Goal: Task Accomplishment & Management: Manage account settings

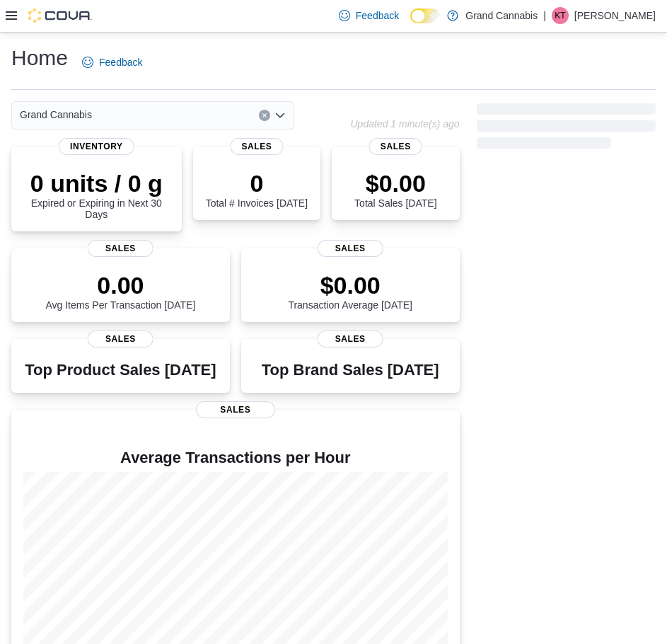
click at [16, 11] on icon at bounding box center [11, 15] width 11 height 11
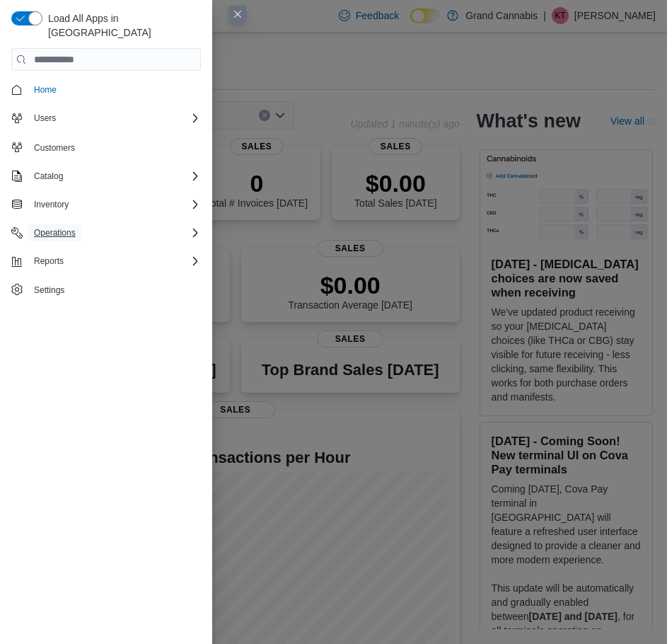
click at [64, 227] on span "Operations" at bounding box center [55, 232] width 42 height 11
click at [64, 247] on span "Cash Management" at bounding box center [63, 252] width 71 height 11
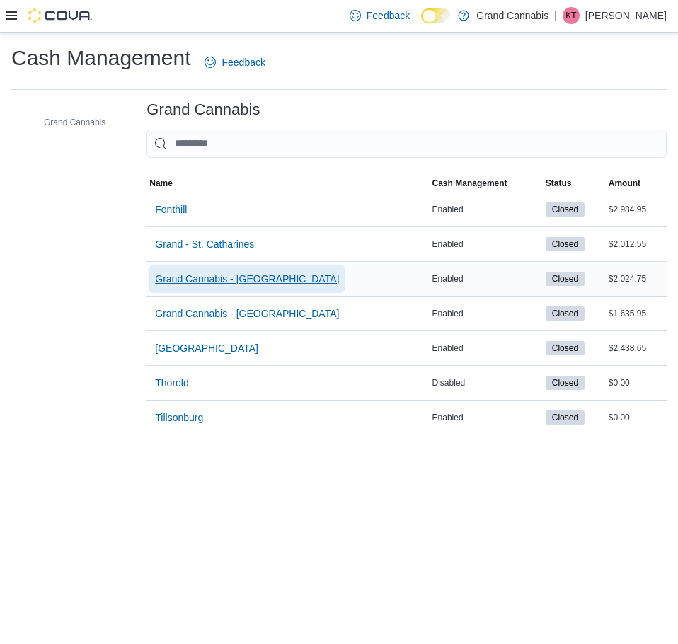
click at [243, 284] on span "Grand Cannabis - [GEOGRAPHIC_DATA]" at bounding box center [247, 279] width 184 height 14
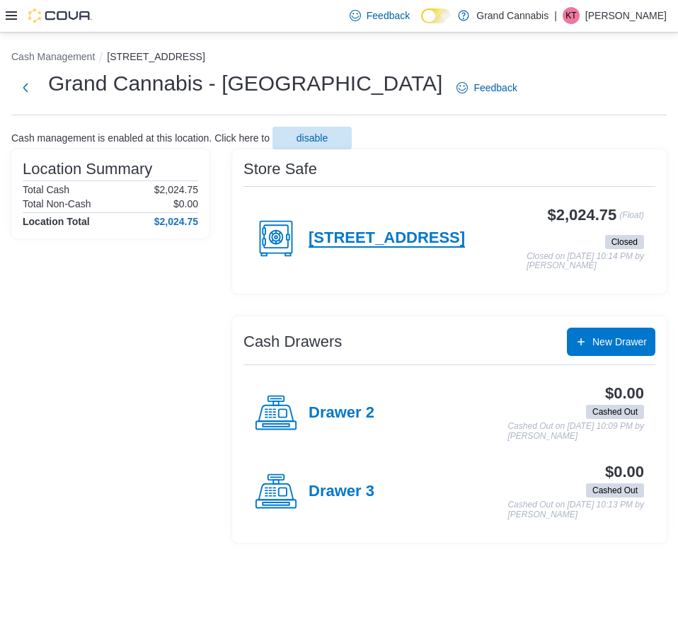
click at [350, 240] on h4 "[STREET_ADDRESS]" at bounding box center [387, 238] width 156 height 18
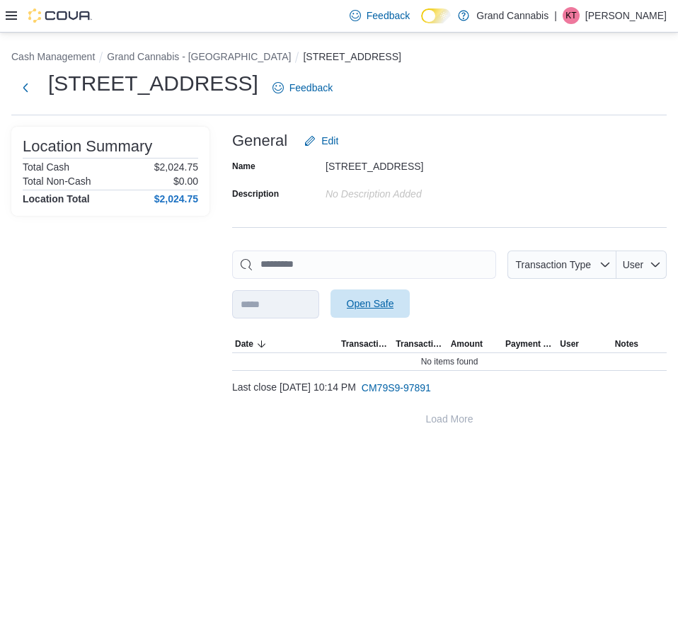
click at [389, 294] on span "Open Safe" at bounding box center [370, 303] width 62 height 28
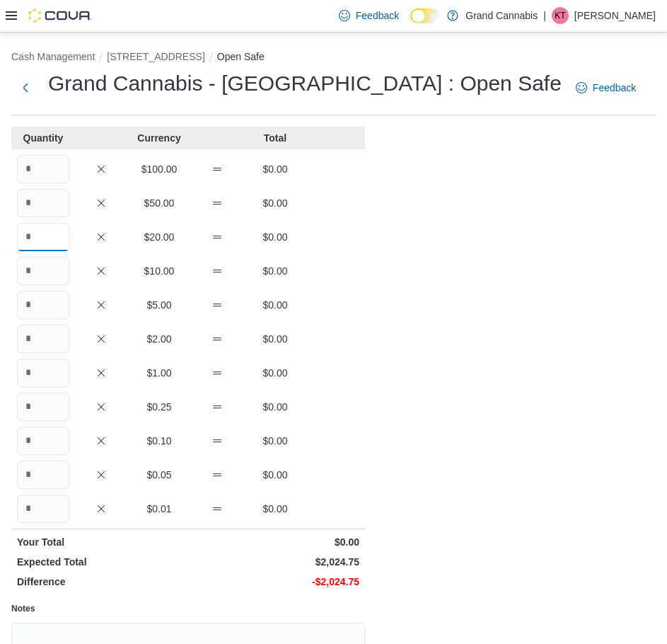
click at [47, 233] on input "Quantity" at bounding box center [43, 237] width 52 height 28
click at [41, 234] on input "Quantity" at bounding box center [43, 237] width 52 height 28
type input "**"
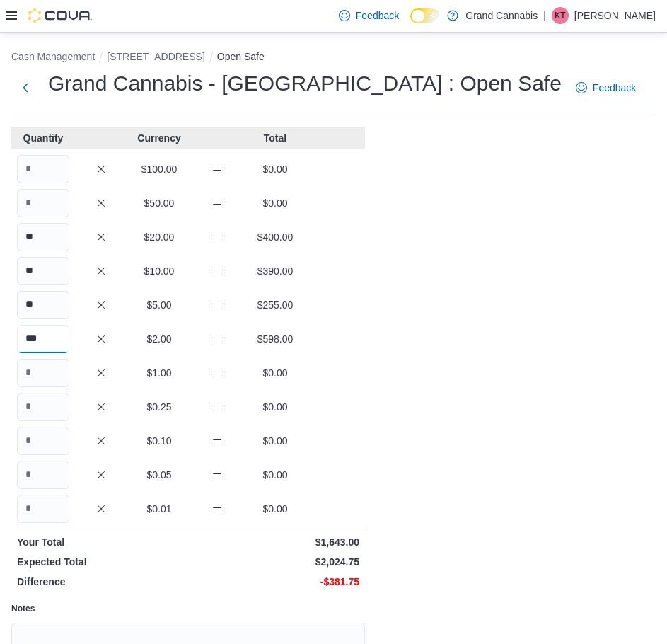
type input "***"
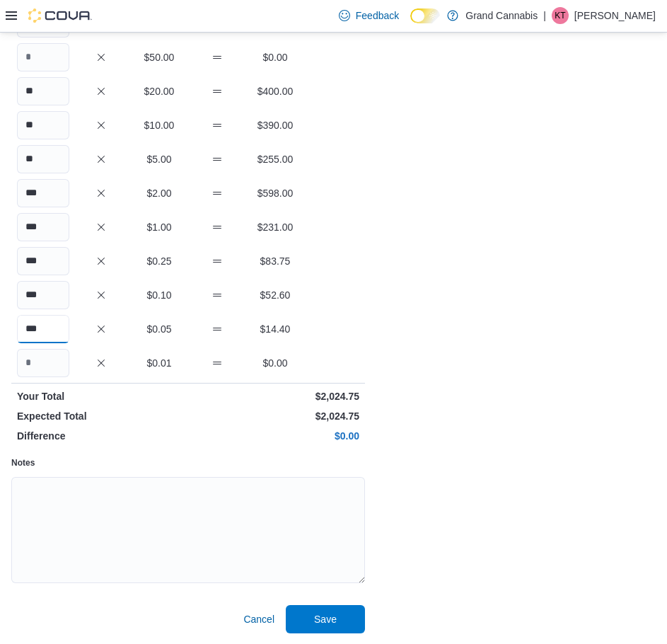
scroll to position [146, 0]
type input "***"
click at [347, 617] on span "Save" at bounding box center [325, 618] width 62 height 28
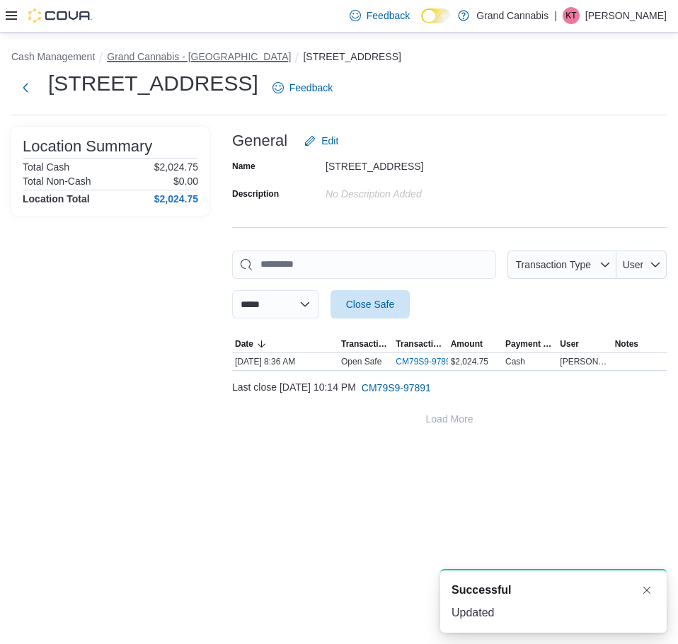
click at [164, 56] on button "Grand Cannabis - [GEOGRAPHIC_DATA]" at bounding box center [199, 56] width 184 height 11
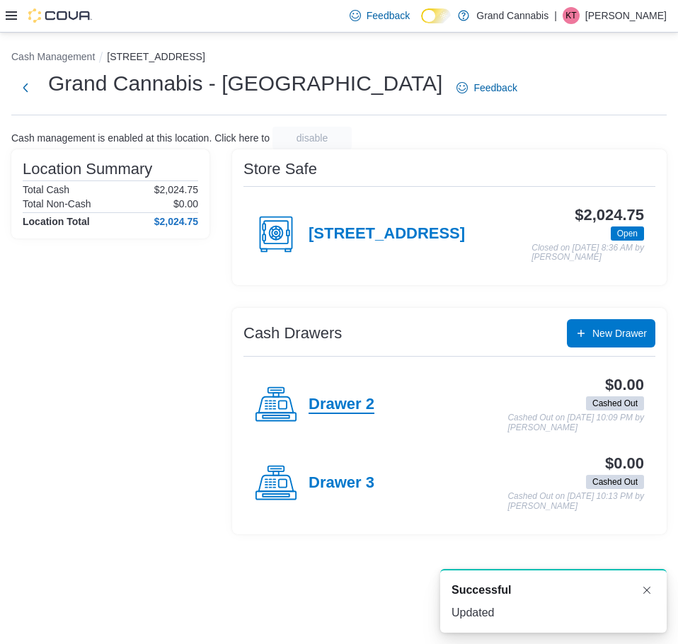
click at [357, 410] on h4 "Drawer 2" at bounding box center [342, 405] width 66 height 18
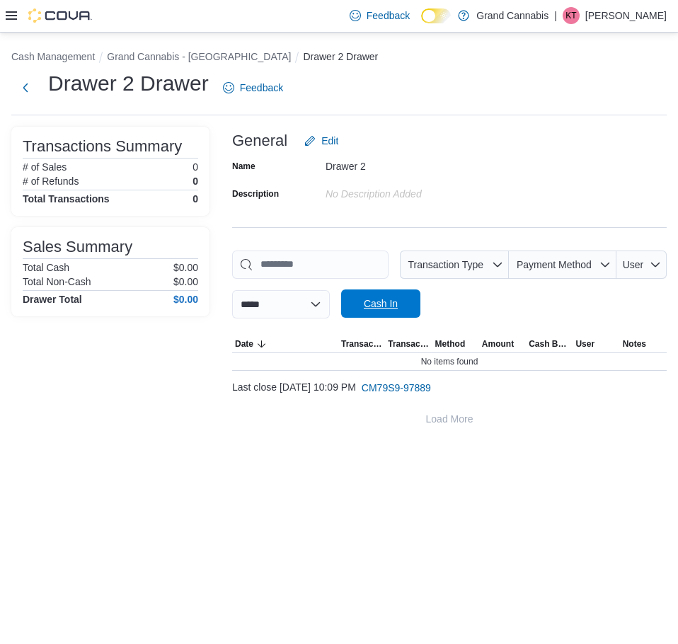
click at [398, 300] on span "Cash In" at bounding box center [381, 304] width 34 height 14
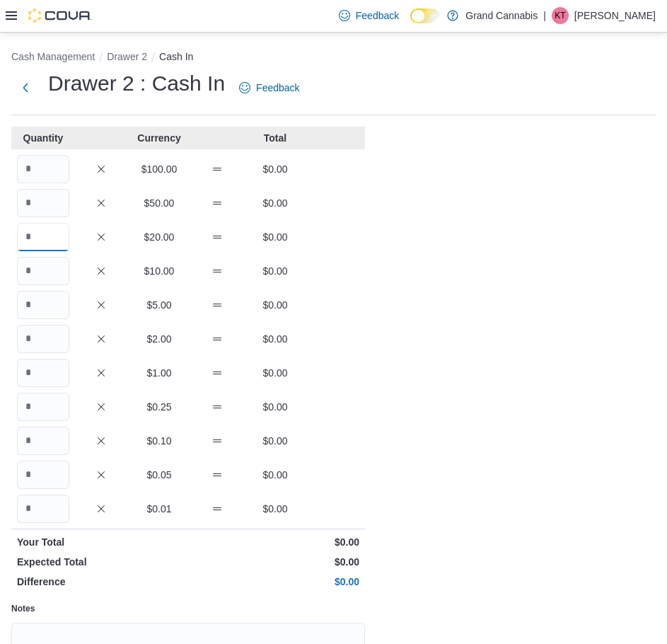
click at [35, 232] on input "Quantity" at bounding box center [43, 237] width 52 height 28
click at [41, 234] on input "Quantity" at bounding box center [43, 237] width 52 height 28
type input "*"
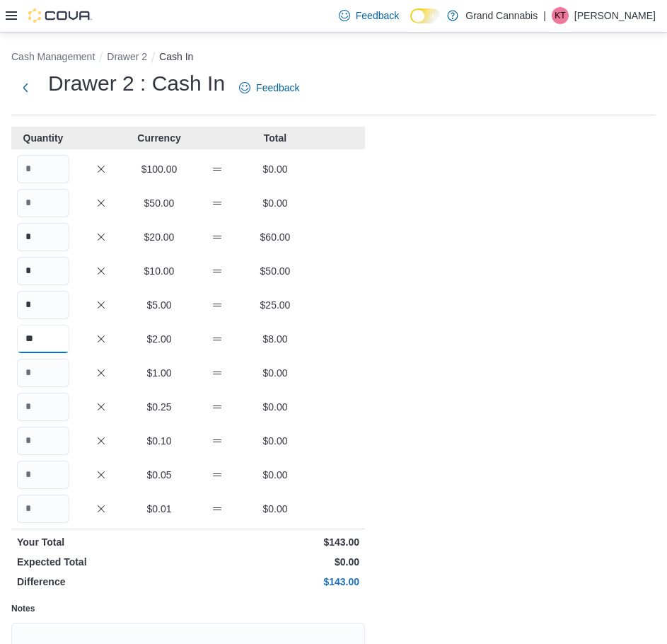
type input "**"
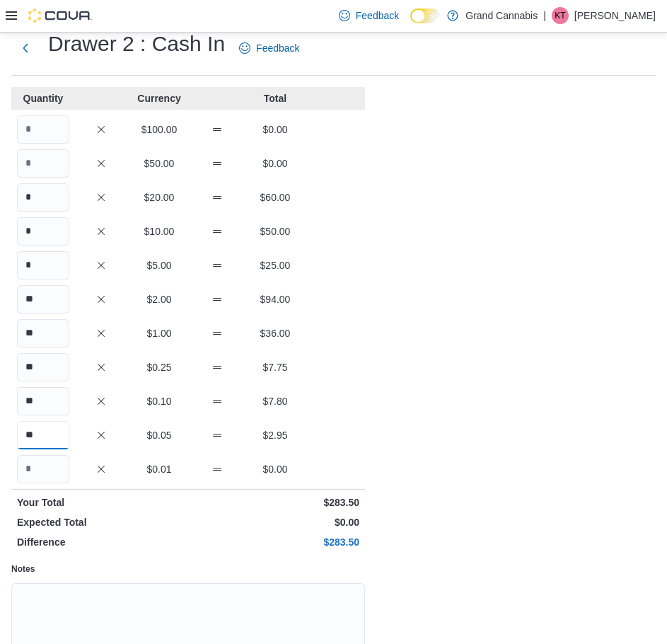
scroll to position [146, 0]
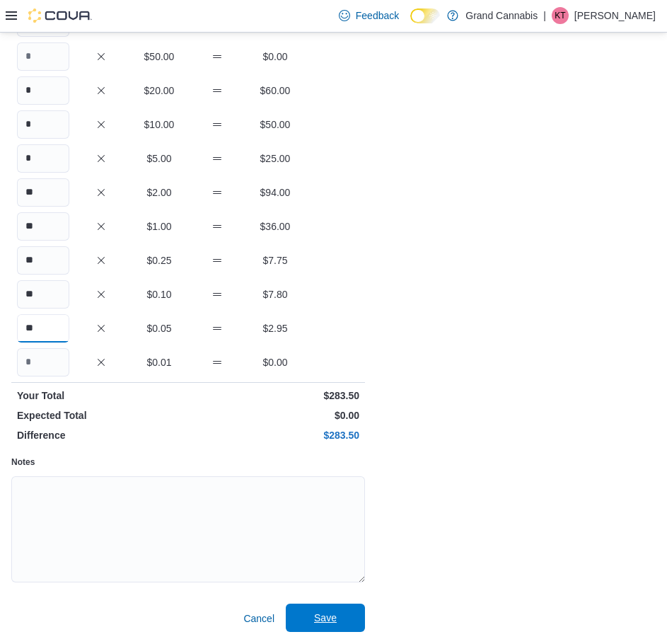
type input "**"
click at [330, 609] on span "Save" at bounding box center [325, 618] width 62 height 28
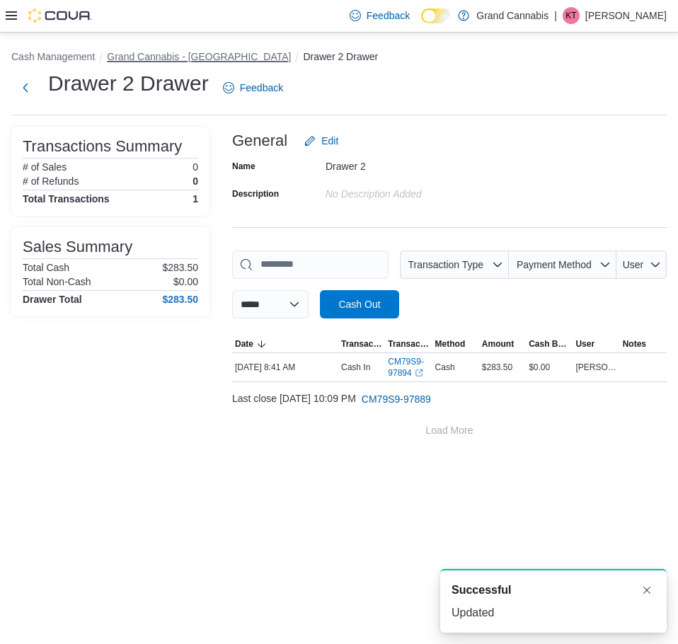
click at [209, 59] on button "Grand Cannabis - [GEOGRAPHIC_DATA]" at bounding box center [199, 56] width 184 height 11
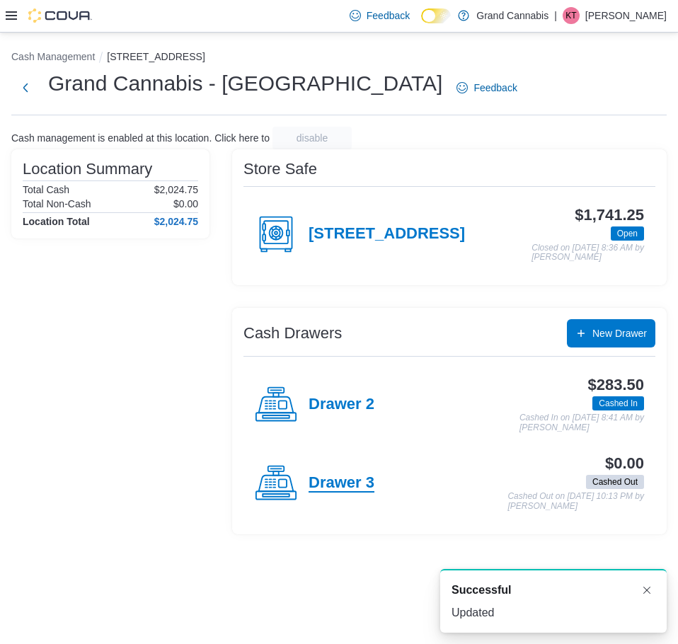
click at [343, 479] on h4 "Drawer 3" at bounding box center [342, 483] width 66 height 18
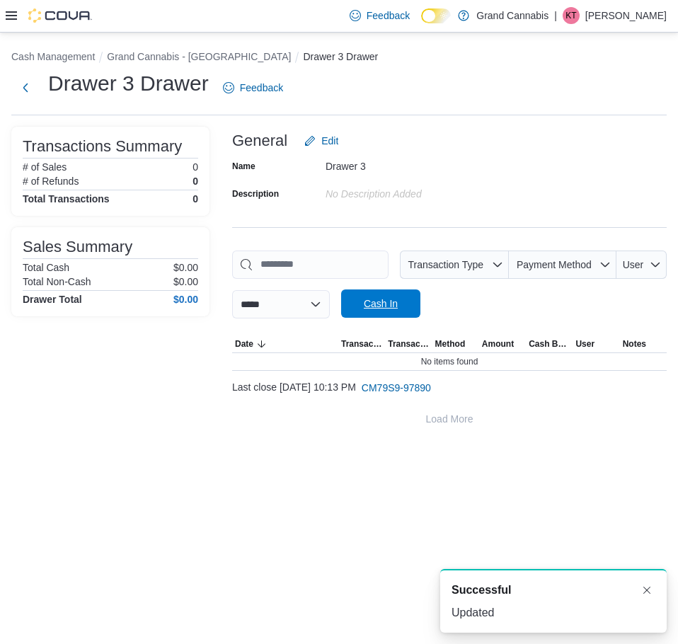
click at [379, 297] on span "Cash In" at bounding box center [381, 303] width 62 height 28
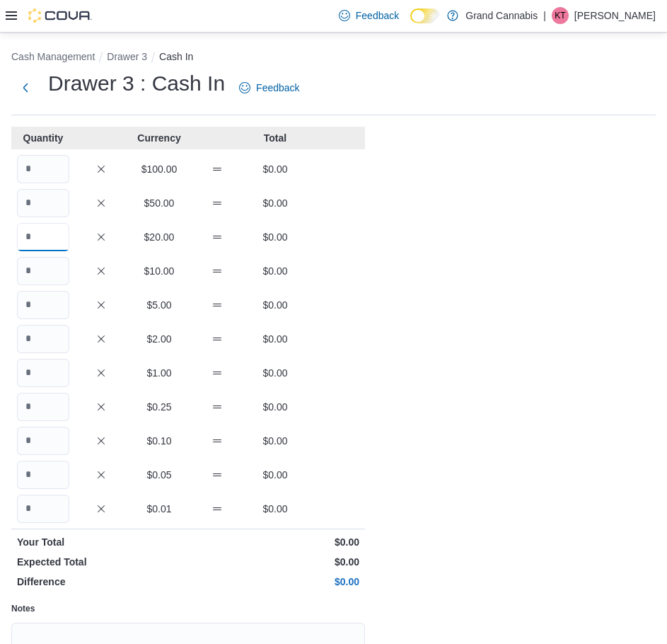
click at [58, 234] on input "Quantity" at bounding box center [43, 237] width 52 height 28
type input "*"
type input "**"
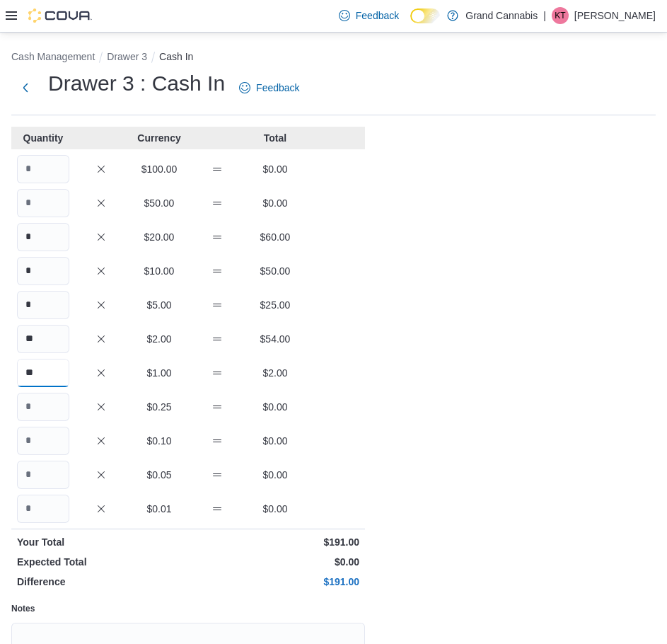
type input "**"
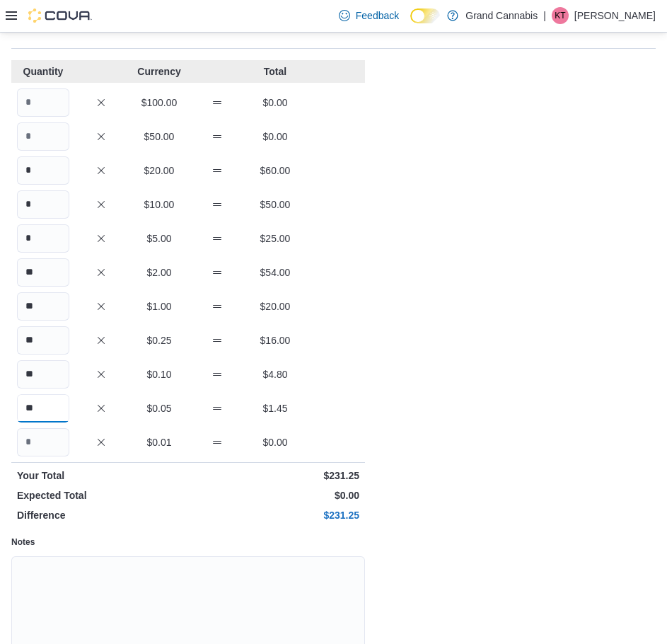
scroll to position [146, 0]
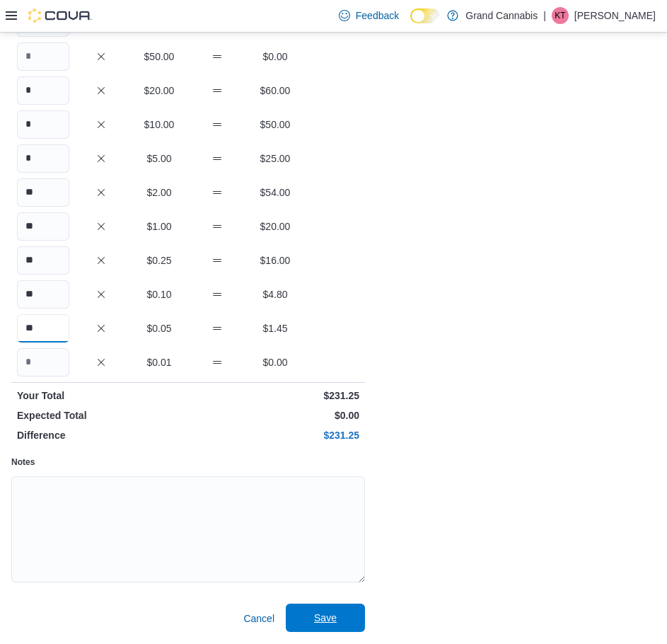
type input "**"
click at [311, 615] on span "Save" at bounding box center [325, 618] width 62 height 28
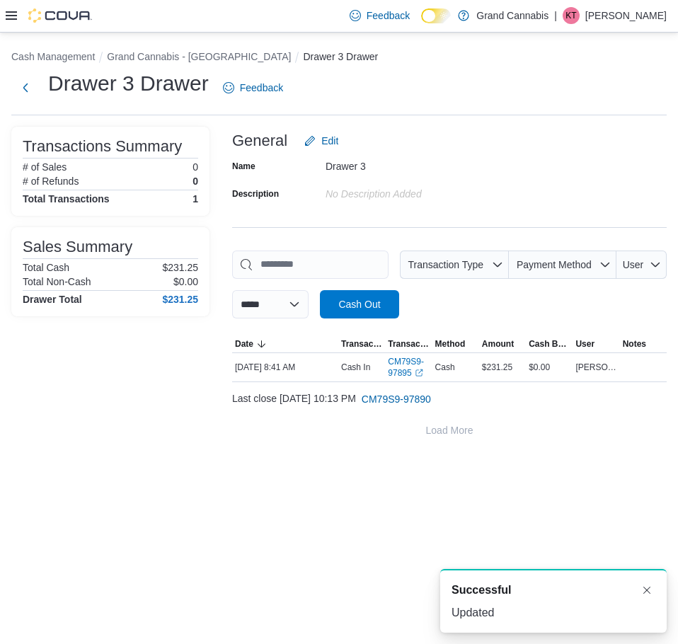
click at [204, 62] on li "Grand Cannabis - [GEOGRAPHIC_DATA]" at bounding box center [205, 57] width 196 height 14
click at [218, 62] on li "Grand Cannabis - [GEOGRAPHIC_DATA]" at bounding box center [205, 57] width 196 height 14
click at [214, 52] on button "Grand Cannabis - [GEOGRAPHIC_DATA]" at bounding box center [199, 56] width 184 height 11
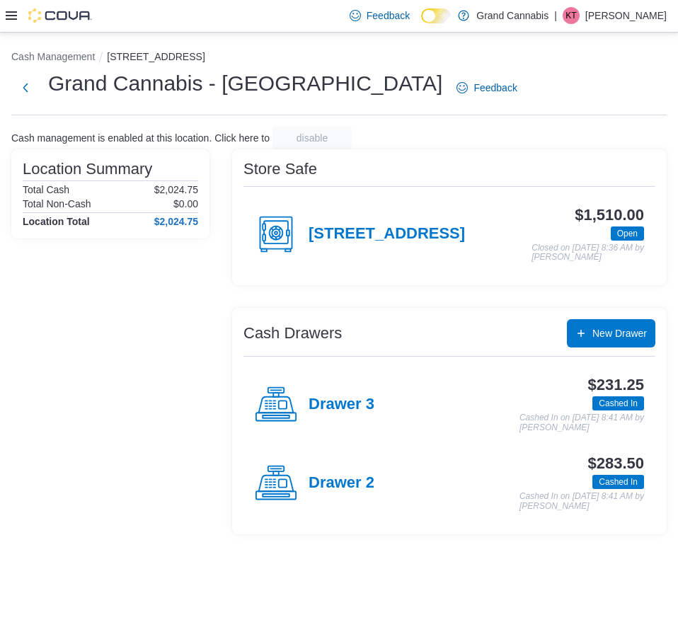
click at [522, 68] on div "Cash Management [STREET_ADDRESS] - [GEOGRAPHIC_DATA] Feedback Cash management i…" at bounding box center [339, 289] width 678 height 513
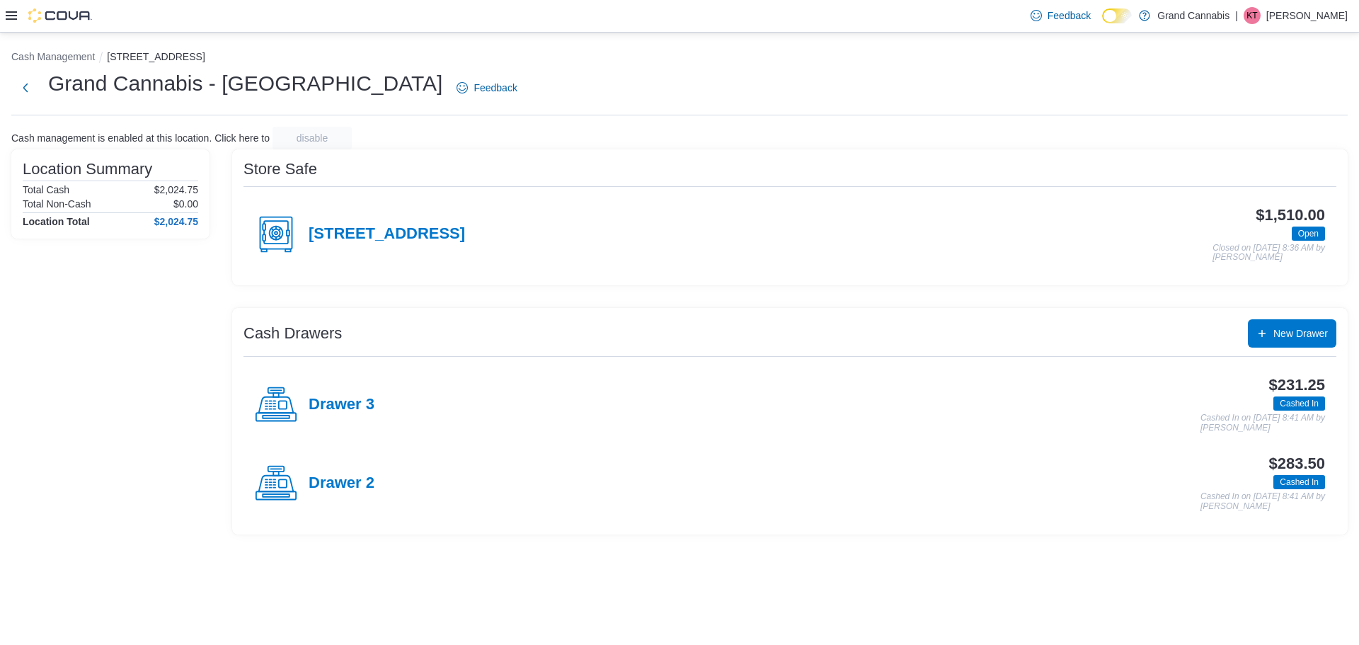
click at [12, 13] on icon at bounding box center [11, 15] width 11 height 11
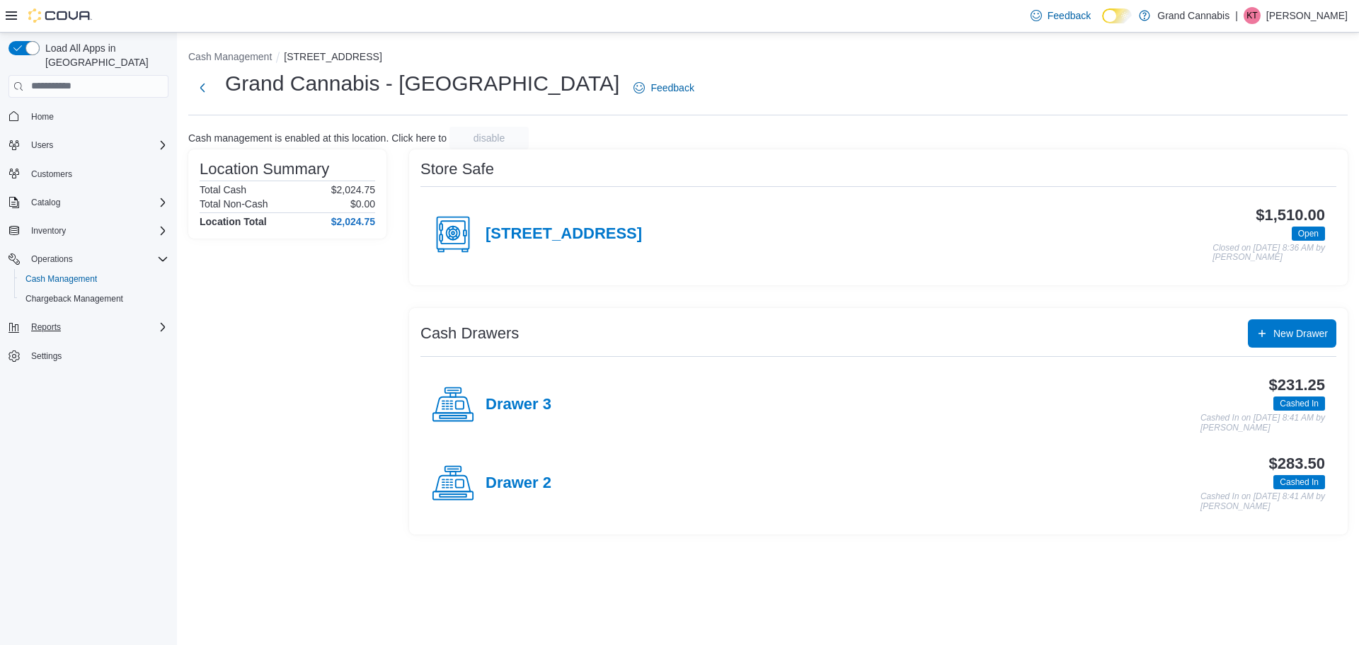
click at [68, 321] on div "Reports" at bounding box center [96, 326] width 143 height 17
click at [52, 381] on span "Reports" at bounding box center [40, 386] width 30 height 11
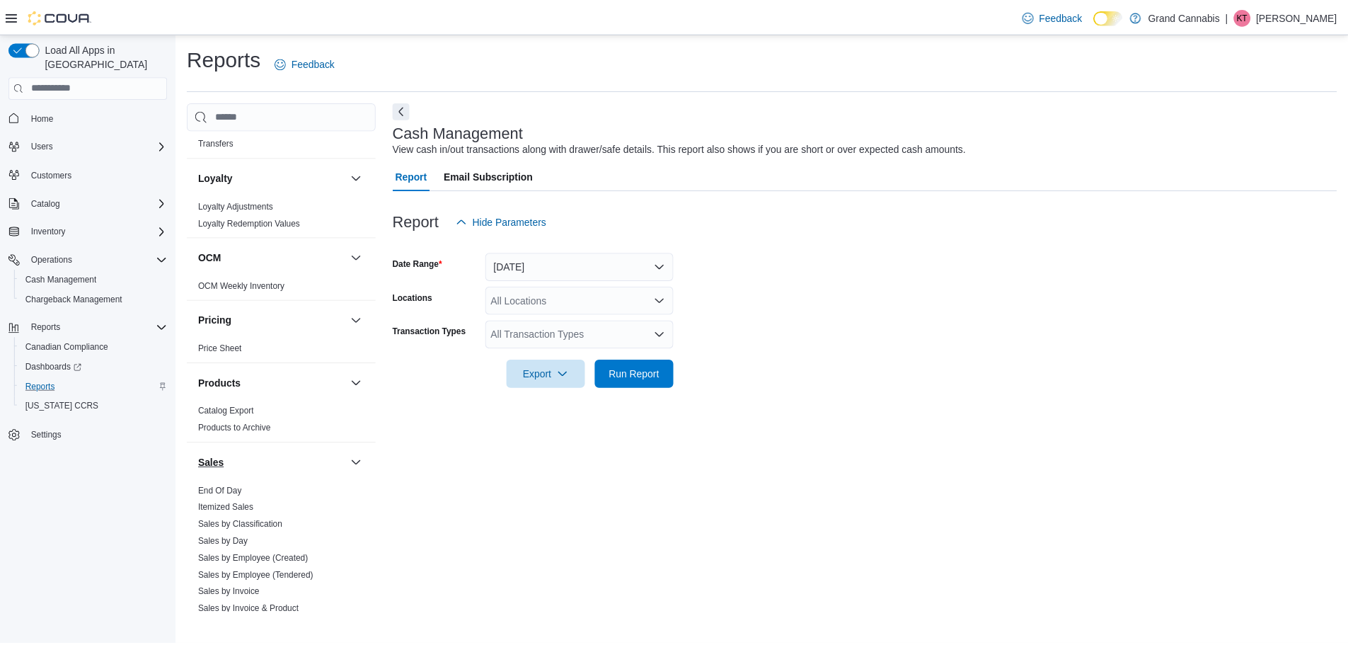
scroll to position [1046, 0]
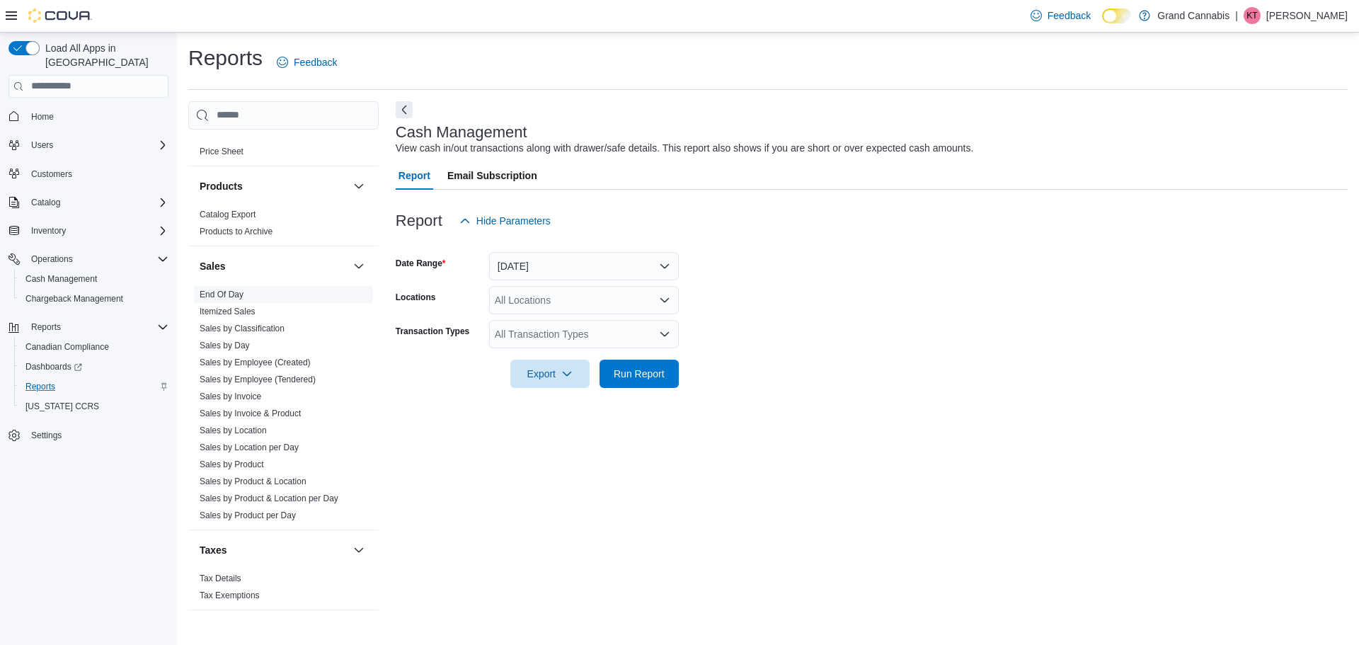
click at [209, 289] on link "End Of Day" at bounding box center [222, 294] width 44 height 10
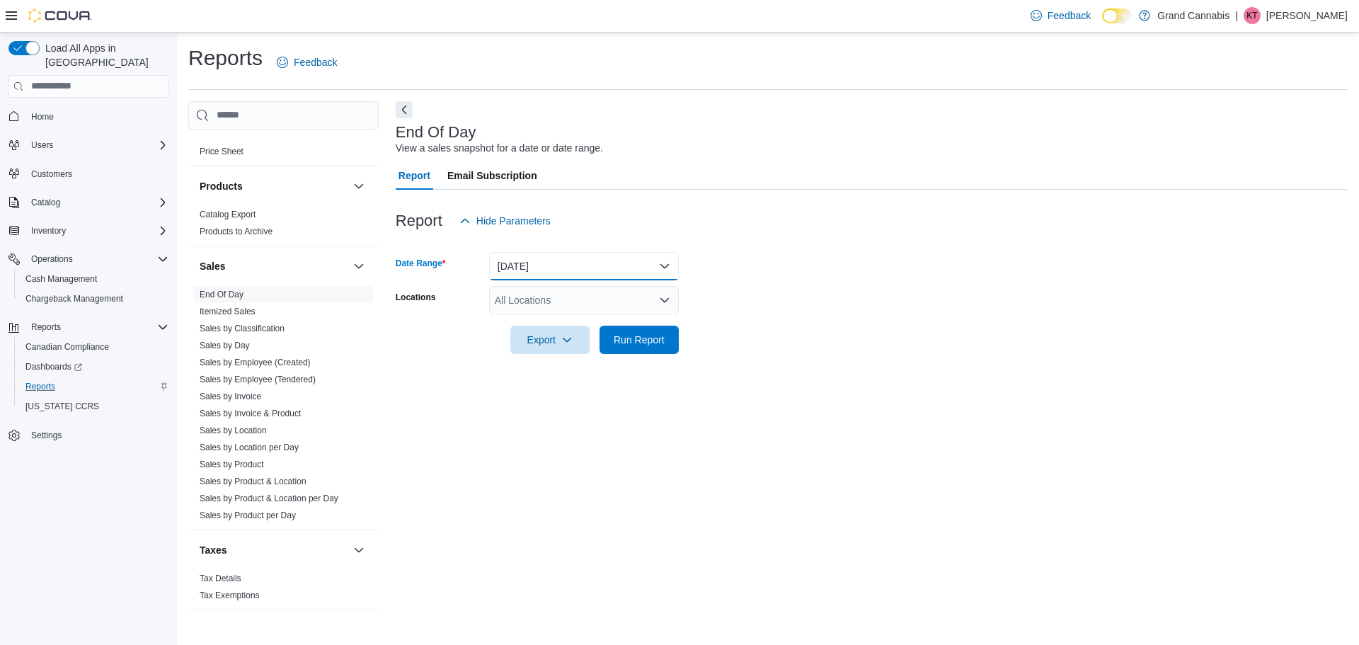
click at [573, 265] on button "[DATE]" at bounding box center [584, 266] width 190 height 28
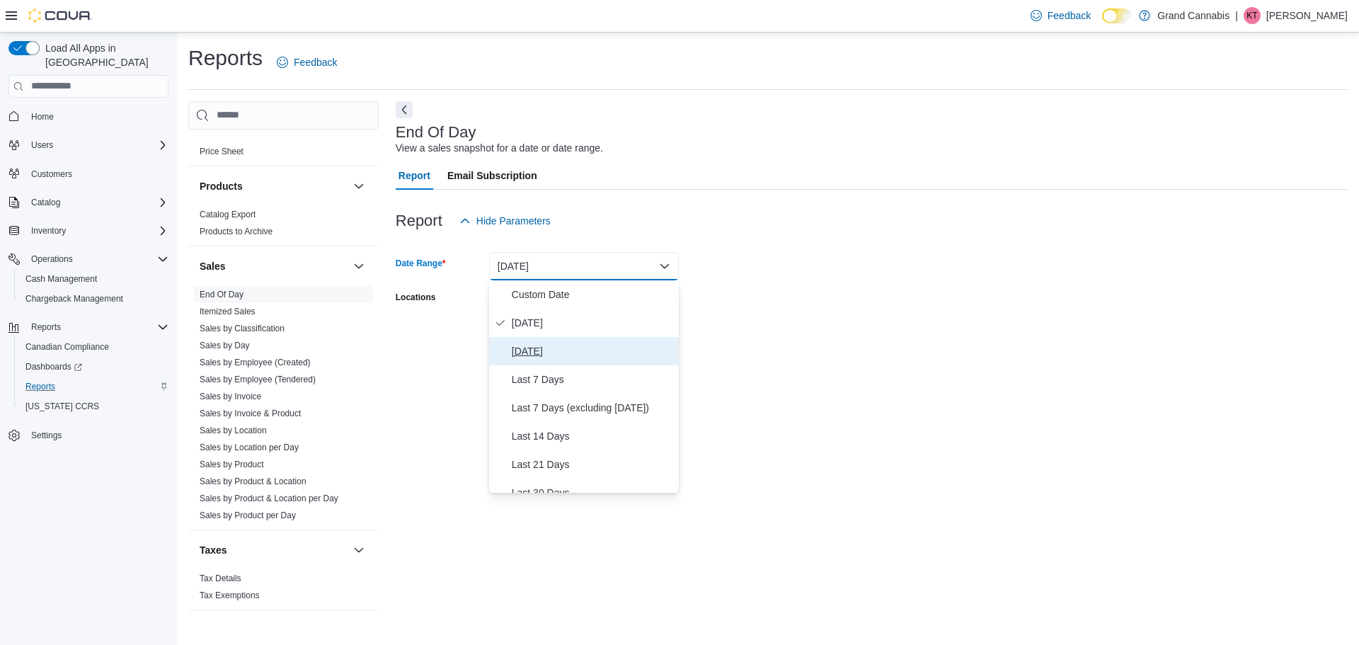
click at [556, 340] on button "[DATE]" at bounding box center [584, 351] width 190 height 28
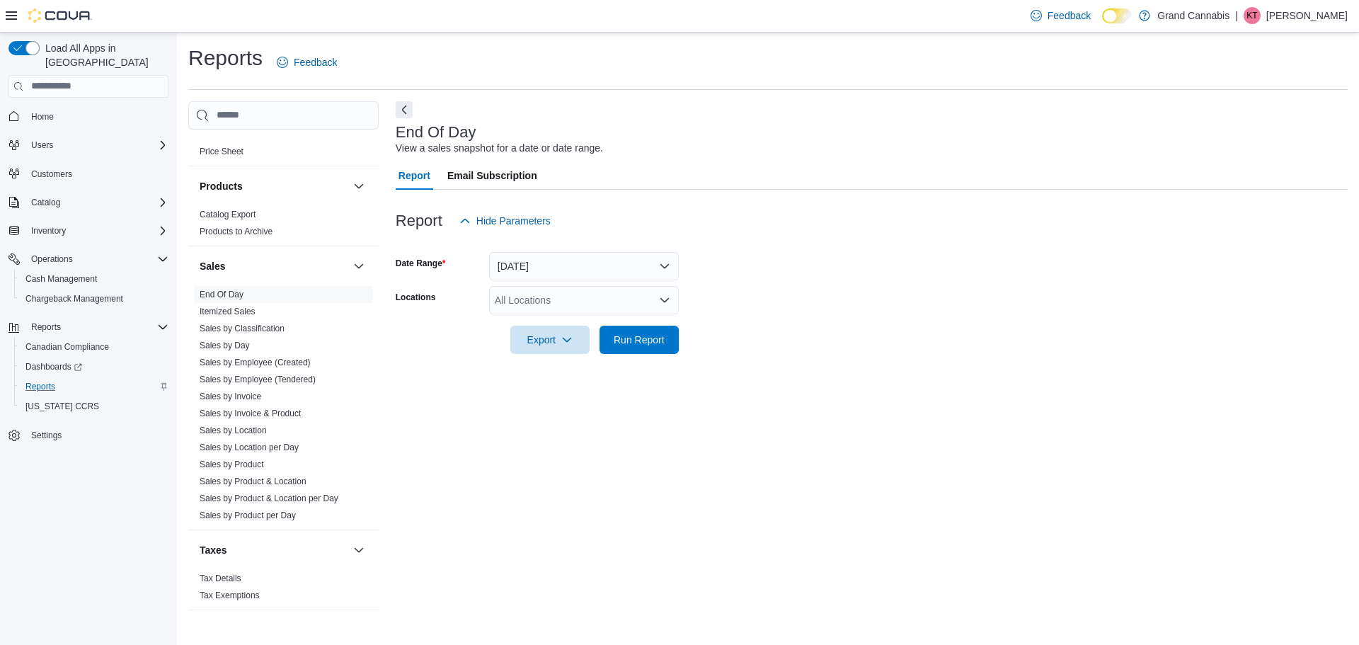
click at [566, 284] on form "Date Range [DATE] Locations All Locations Export Run Report" at bounding box center [872, 294] width 952 height 119
click at [566, 301] on div "All Locations" at bounding box center [584, 300] width 190 height 28
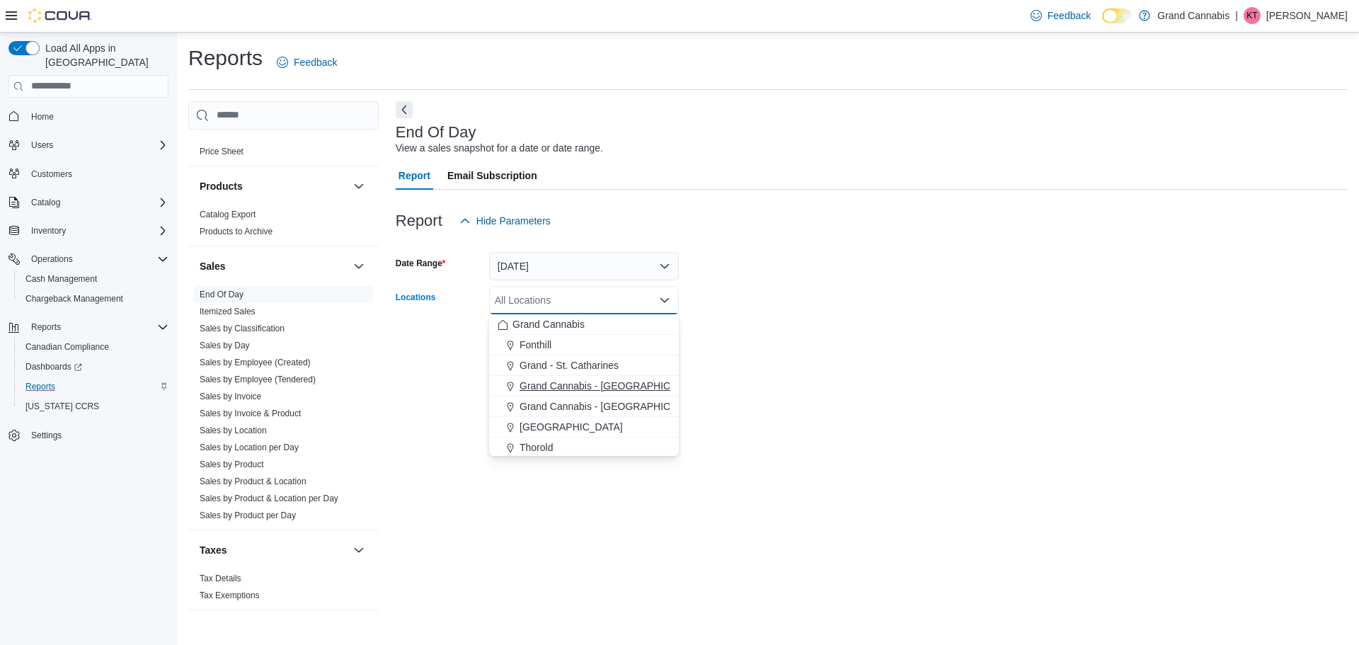
click at [638, 391] on span "Grand Cannabis - [GEOGRAPHIC_DATA]" at bounding box center [611, 386] width 184 height 14
click at [677, 380] on div "End Of Day View a sales snapshot for a date or date range. Report Email Subscri…" at bounding box center [872, 357] width 952 height 512
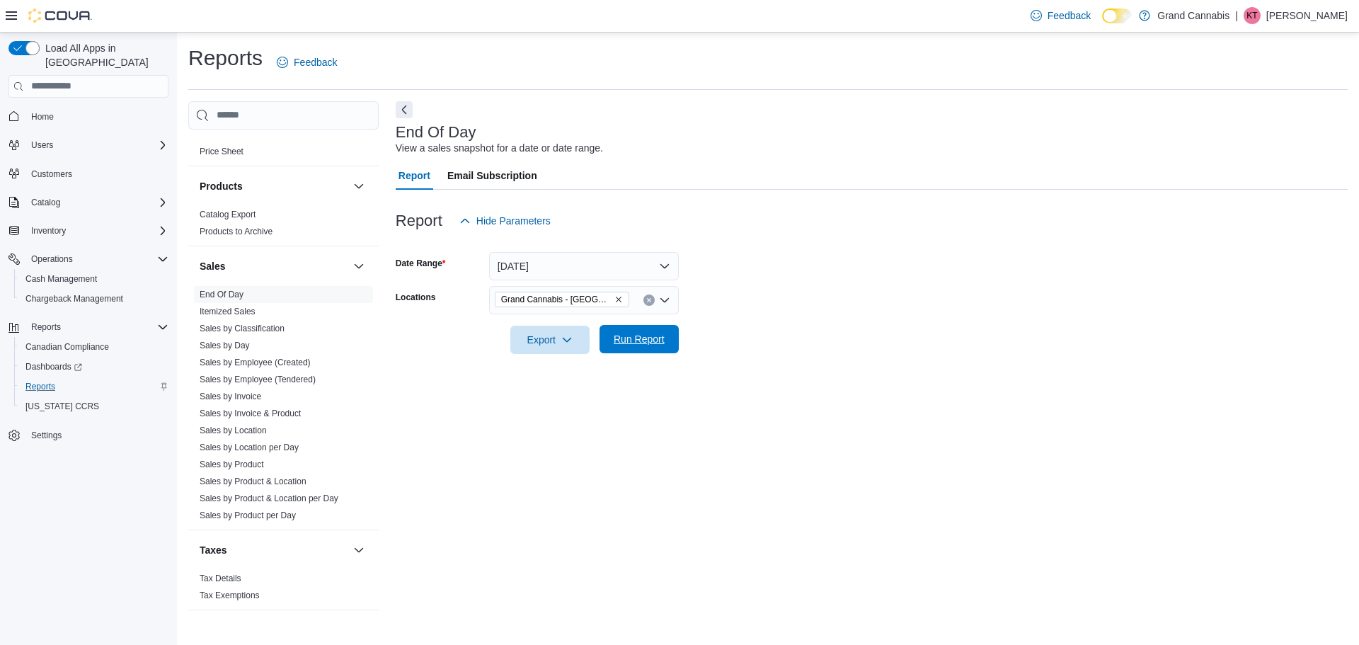
click at [657, 343] on span "Run Report" at bounding box center [639, 339] width 51 height 14
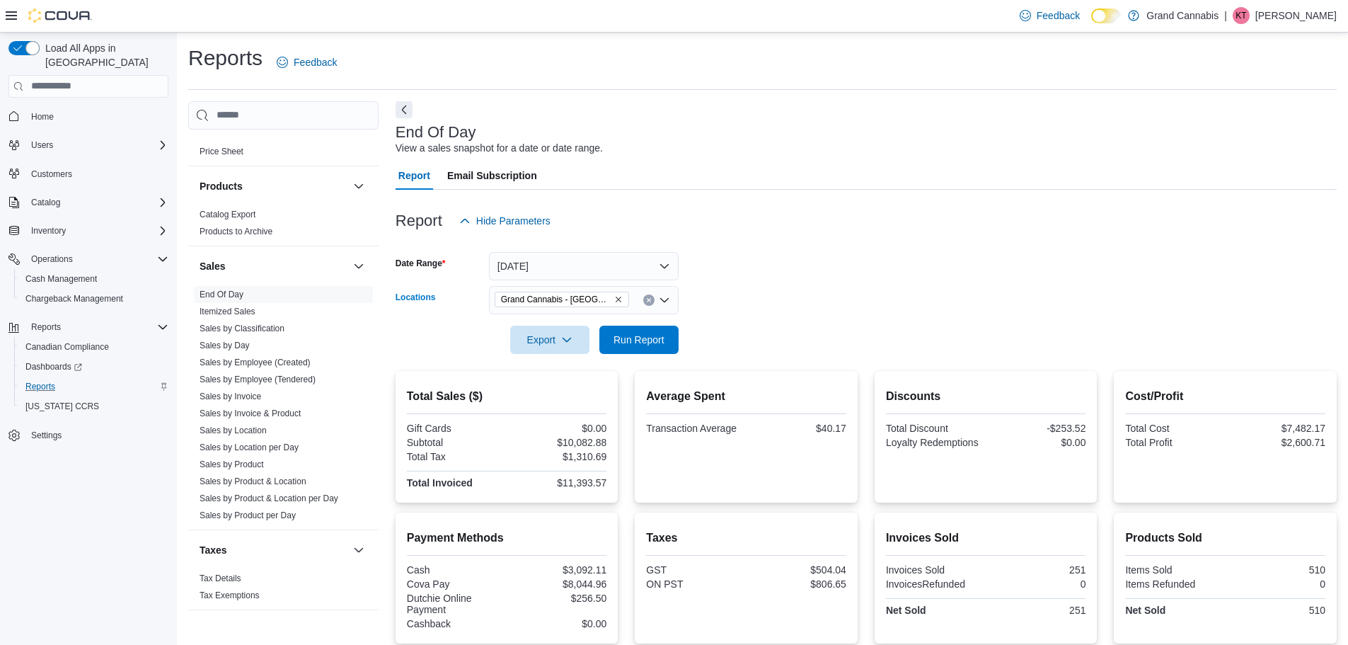
click at [614, 298] on icon "Remove Grand Cannabis - Dunnville from selection in this group" at bounding box center [618, 299] width 8 height 8
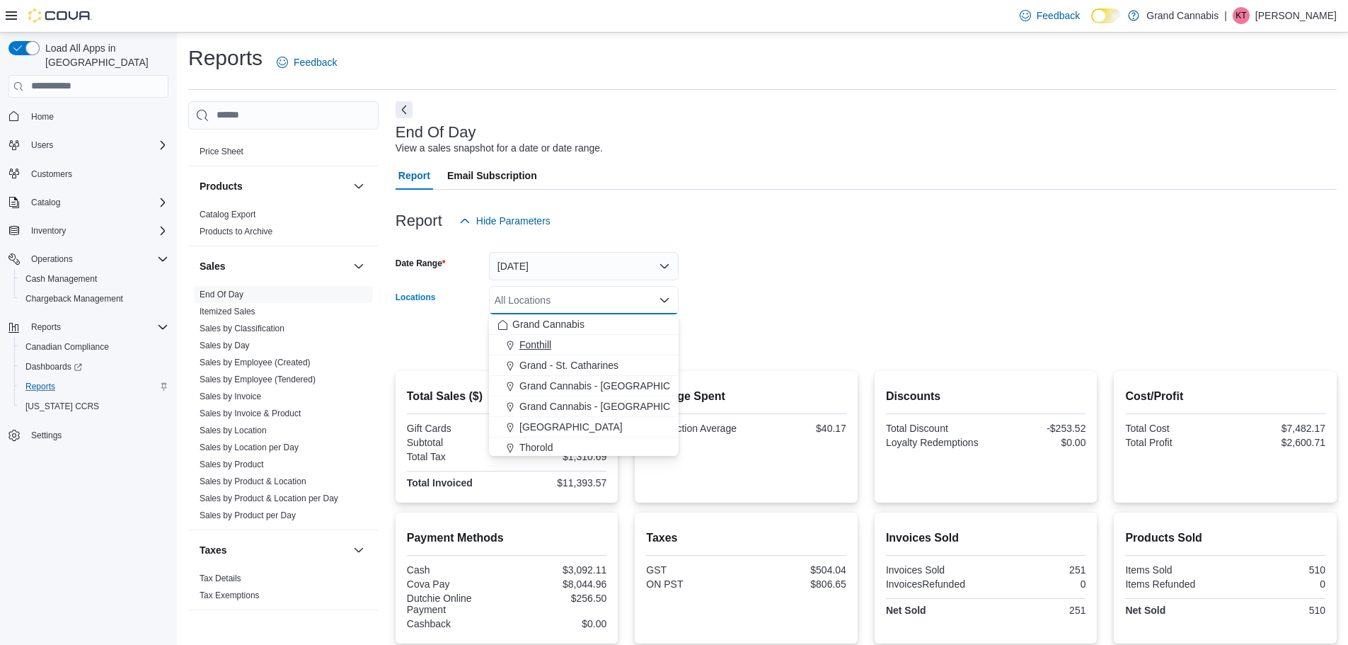
click at [594, 352] on button "Fonthill" at bounding box center [584, 345] width 190 height 21
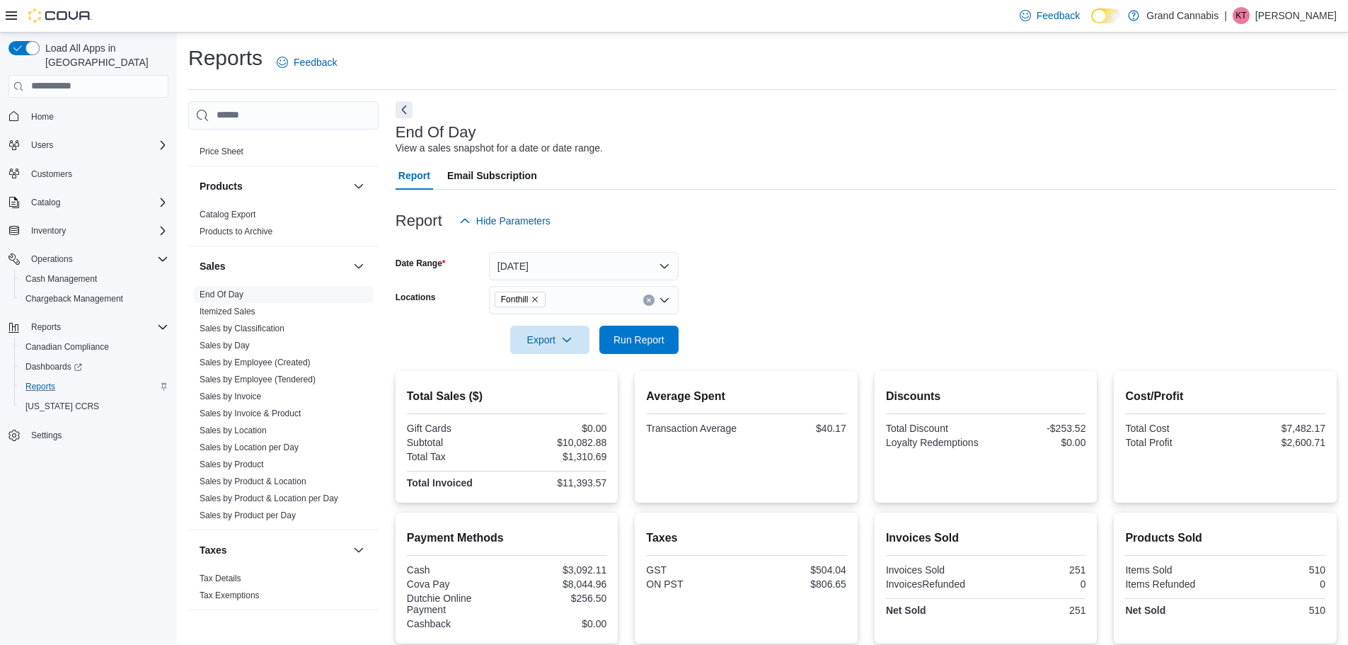
click at [677, 306] on form "Date Range [DATE] Locations Fonthill Export Run Report" at bounding box center [866, 294] width 941 height 119
click at [662, 346] on span "Run Report" at bounding box center [639, 339] width 62 height 28
click at [536, 300] on icon "Remove Fonthill from selection in this group" at bounding box center [536, 300] width 6 height 6
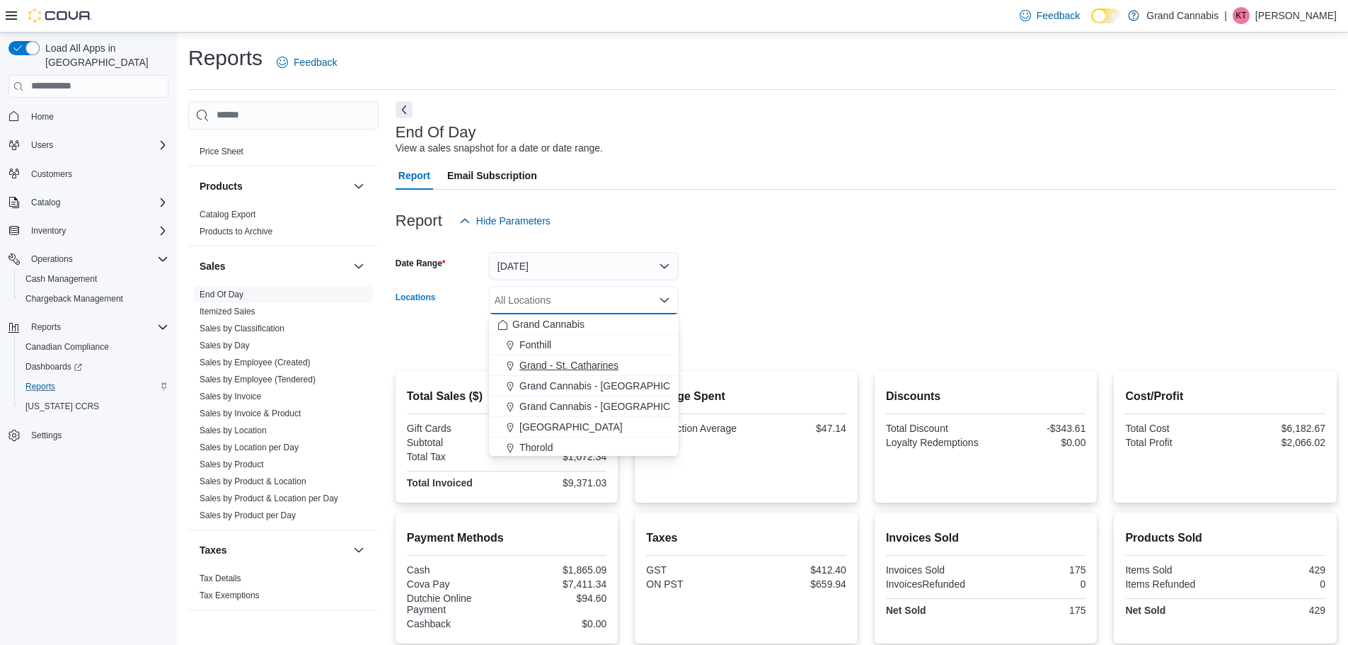
click at [573, 367] on span "Grand - St. Catharines" at bounding box center [568, 365] width 99 height 14
click at [677, 303] on form "Date Range [DATE] Locations [GEOGRAPHIC_DATA] Combo box. Selected. [GEOGRAPHIC_…" at bounding box center [866, 294] width 941 height 119
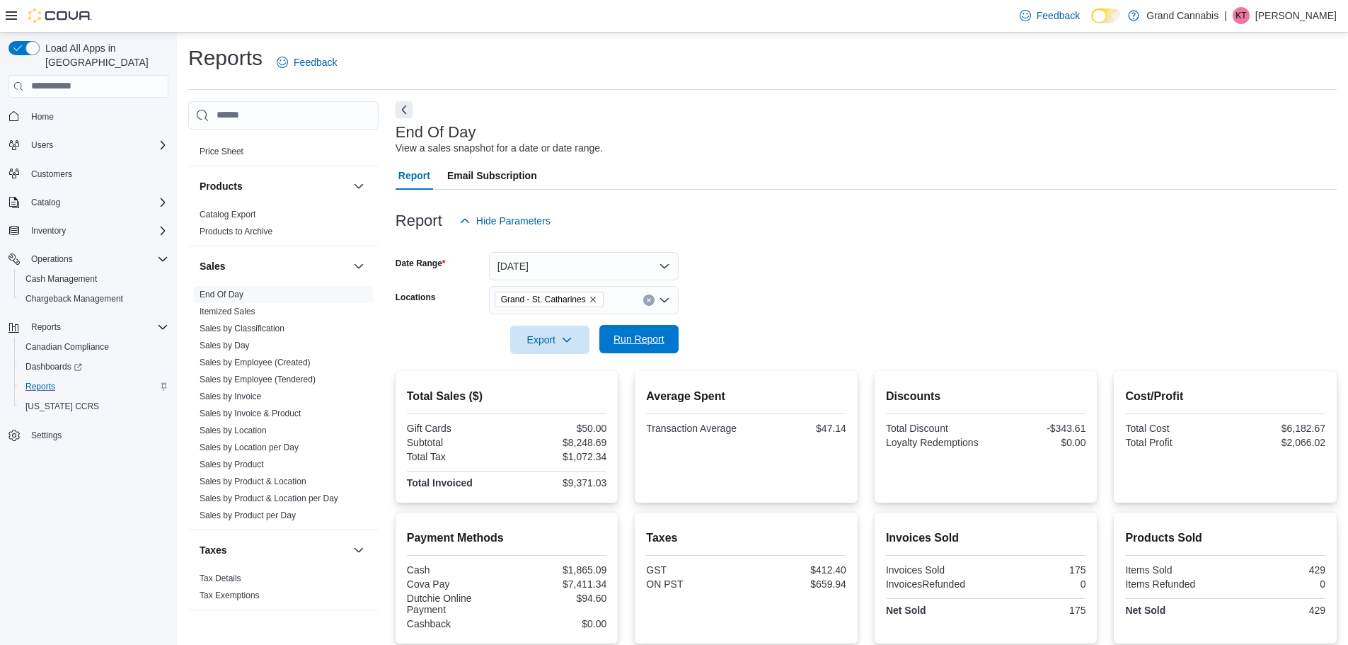
click at [620, 335] on span "Run Report" at bounding box center [639, 339] width 51 height 14
click at [592, 298] on icon "Remove Grand - St. Catharines from selection in this group" at bounding box center [593, 299] width 8 height 8
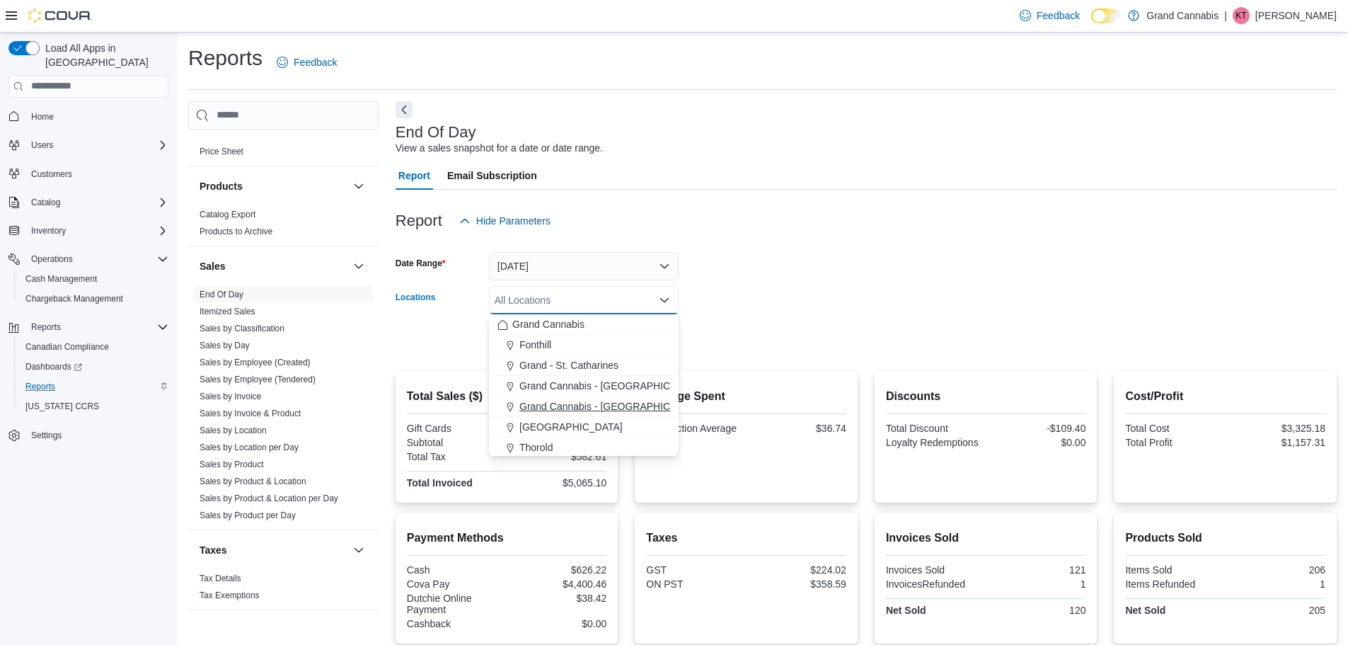
click at [602, 406] on span "Grand Cannabis - [GEOGRAPHIC_DATA]" at bounding box center [611, 406] width 184 height 14
click at [677, 297] on form "Date Range [DATE] Locations [GEOGRAPHIC_DATA] - [GEOGRAPHIC_DATA] Combo box. Se…" at bounding box center [866, 294] width 941 height 119
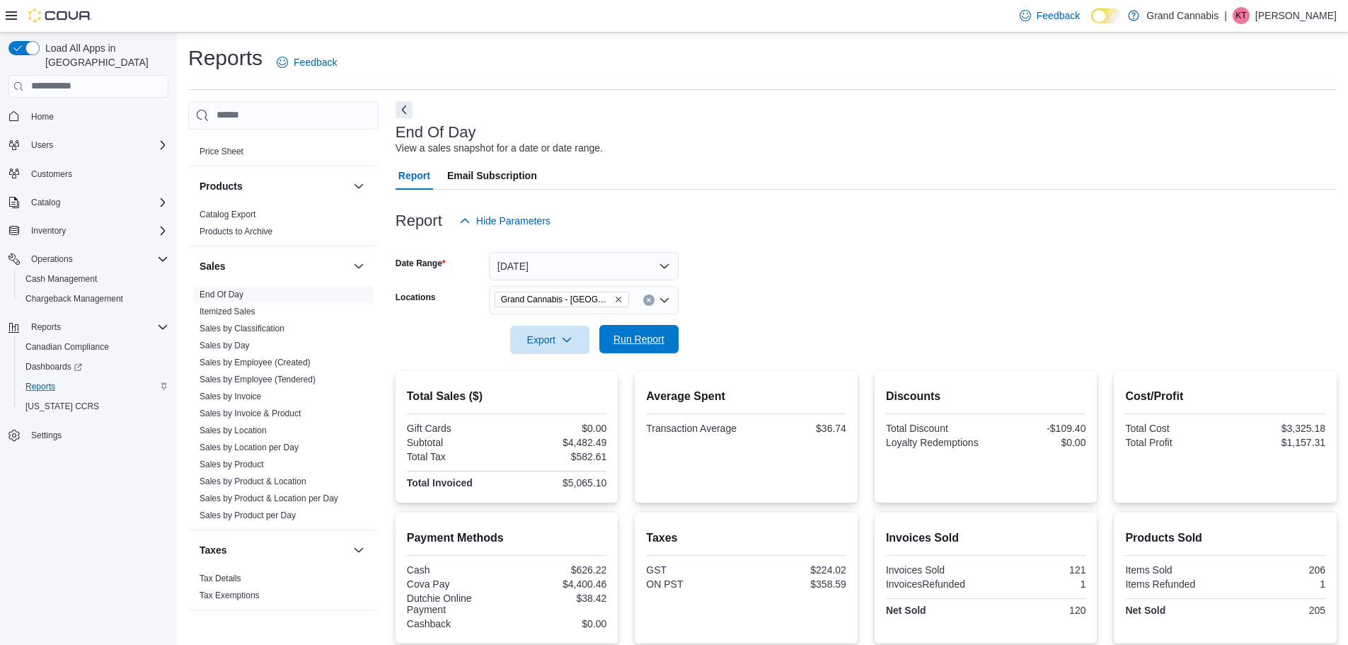
click at [674, 333] on button "Run Report" at bounding box center [638, 339] width 79 height 28
click at [615, 299] on icon "Remove Grand Cannabis - Georgetown from selection in this group" at bounding box center [618, 299] width 8 height 8
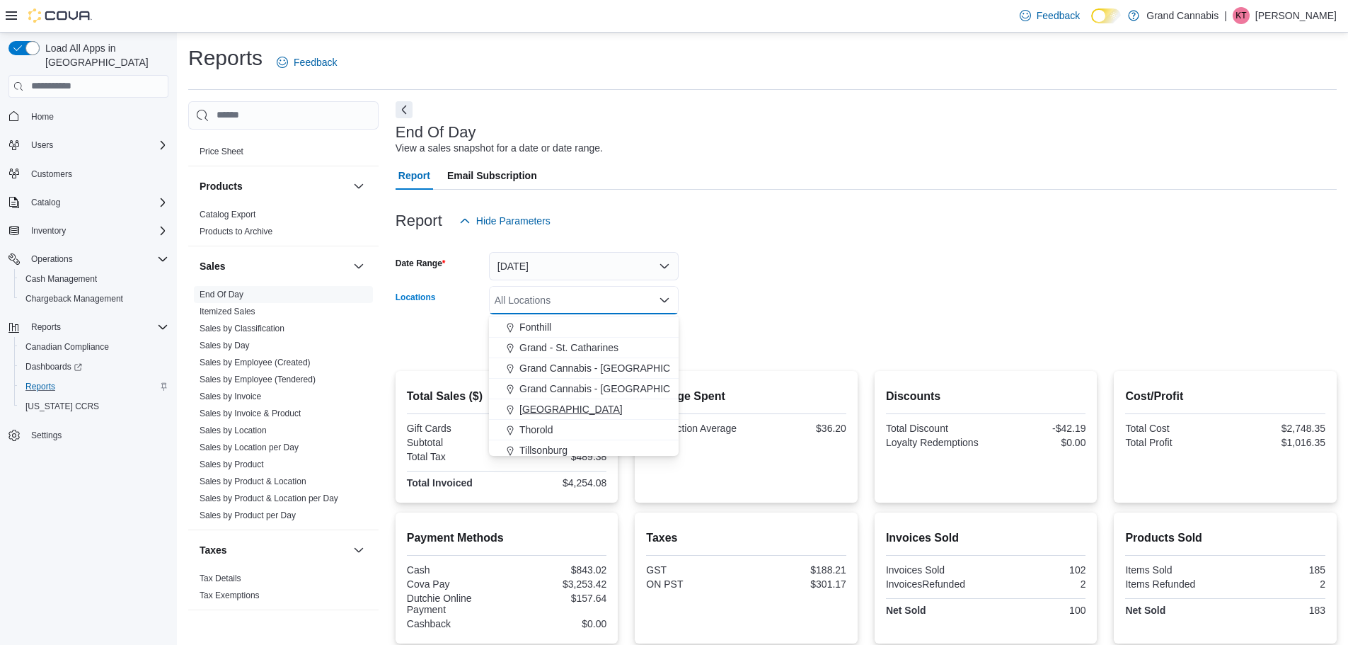
scroll to position [23, 0]
click at [556, 398] on span "[GEOGRAPHIC_DATA]" at bounding box center [570, 404] width 103 height 14
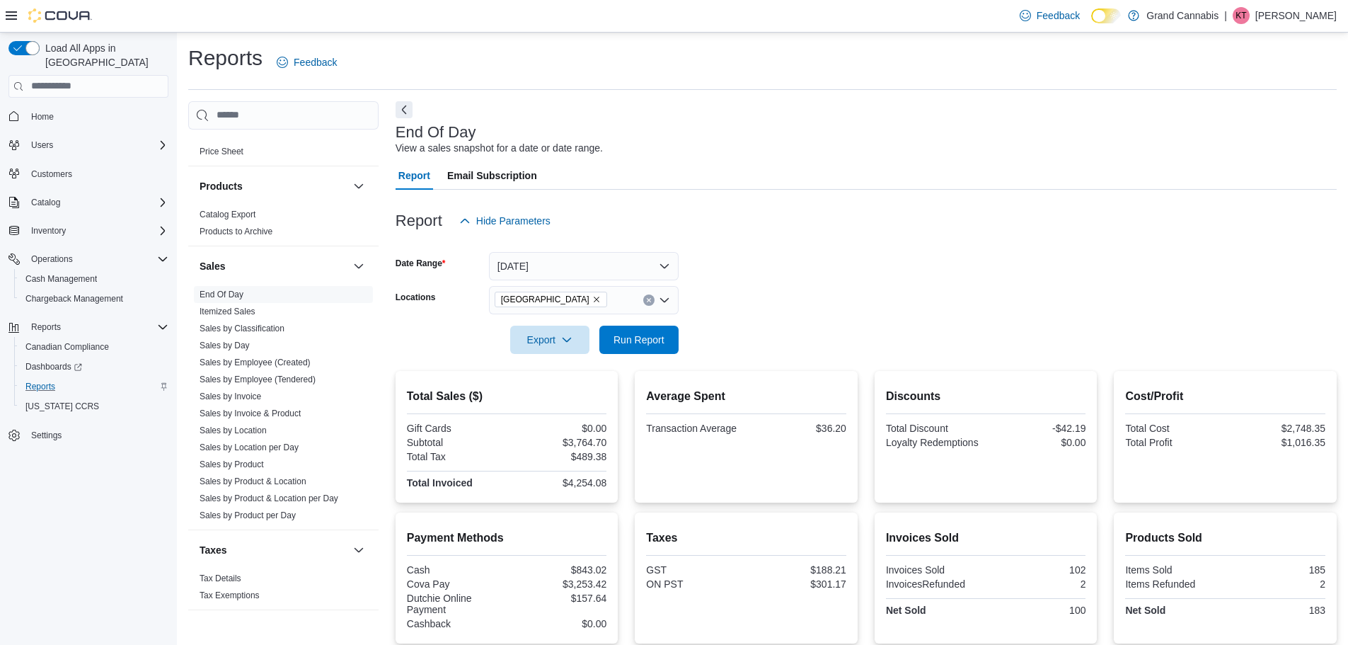
click at [677, 280] on form "Date Range [DATE] Locations [GEOGRAPHIC_DATA] Export Run Report" at bounding box center [866, 294] width 941 height 119
click at [643, 331] on span "Run Report" at bounding box center [639, 339] width 62 height 28
click at [592, 296] on icon "Remove Port Dover from selection in this group" at bounding box center [596, 299] width 8 height 8
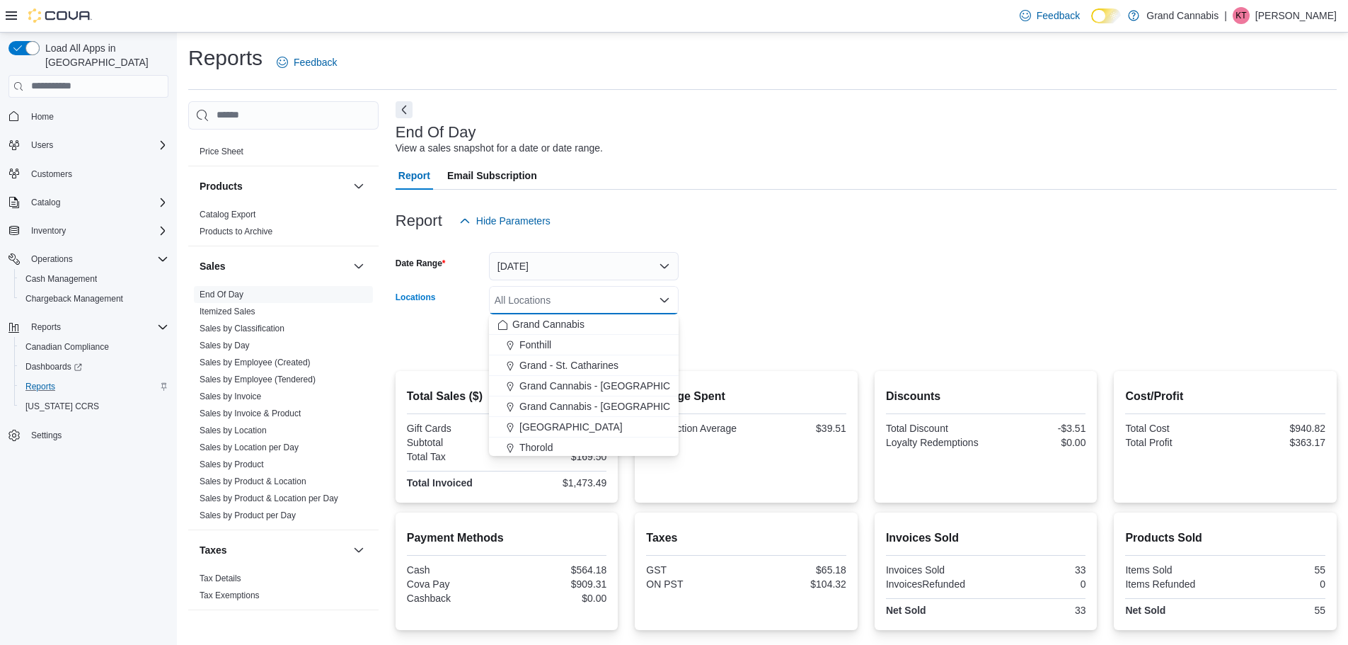
click at [677, 236] on div at bounding box center [866, 243] width 941 height 17
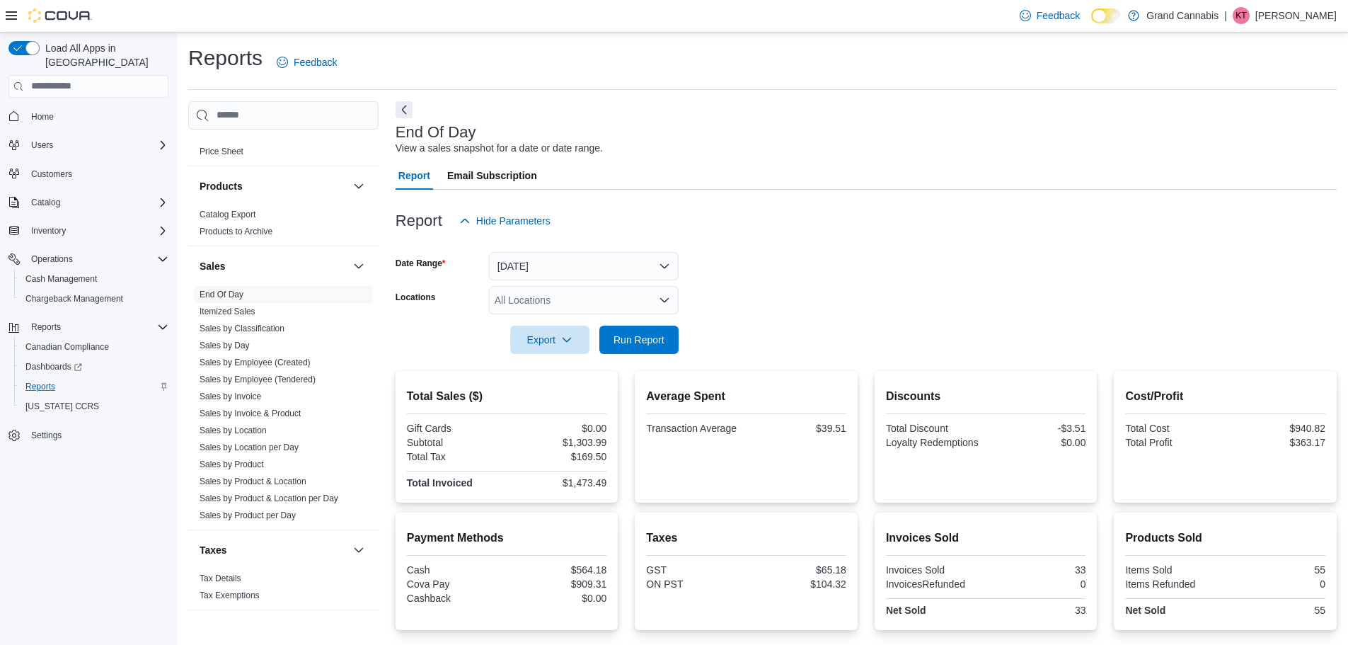
click at [677, 224] on div "Report Hide Parameters" at bounding box center [866, 221] width 941 height 28
click at [41, 225] on span "Inventory" at bounding box center [48, 230] width 35 height 11
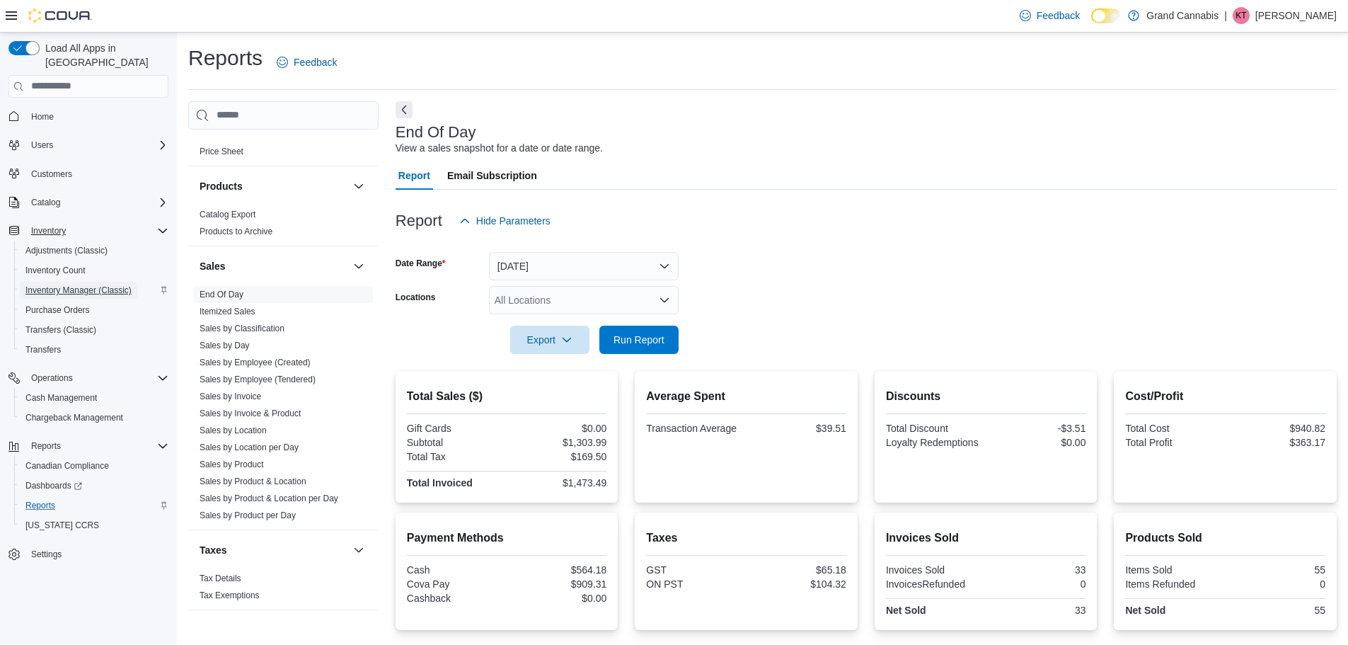
click at [79, 284] on span "Inventory Manager (Classic)" at bounding box center [78, 289] width 106 height 11
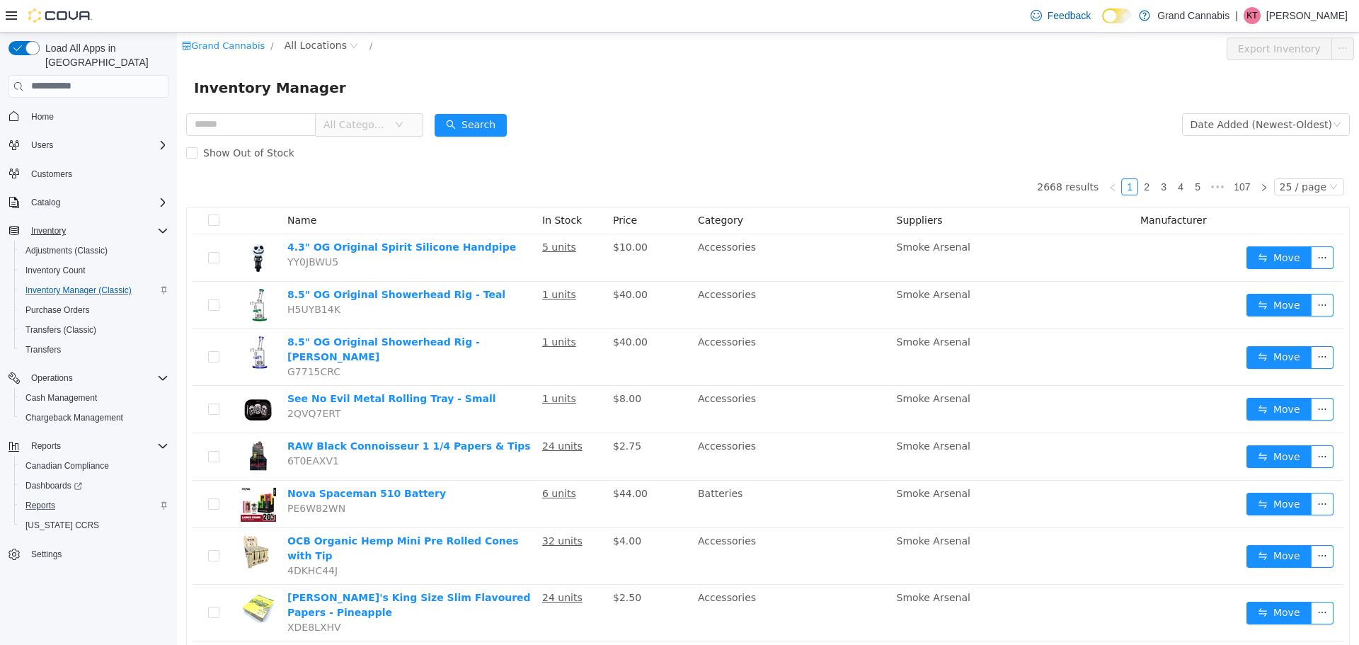
click at [293, 50] on span "All Locations" at bounding box center [315, 45] width 62 height 16
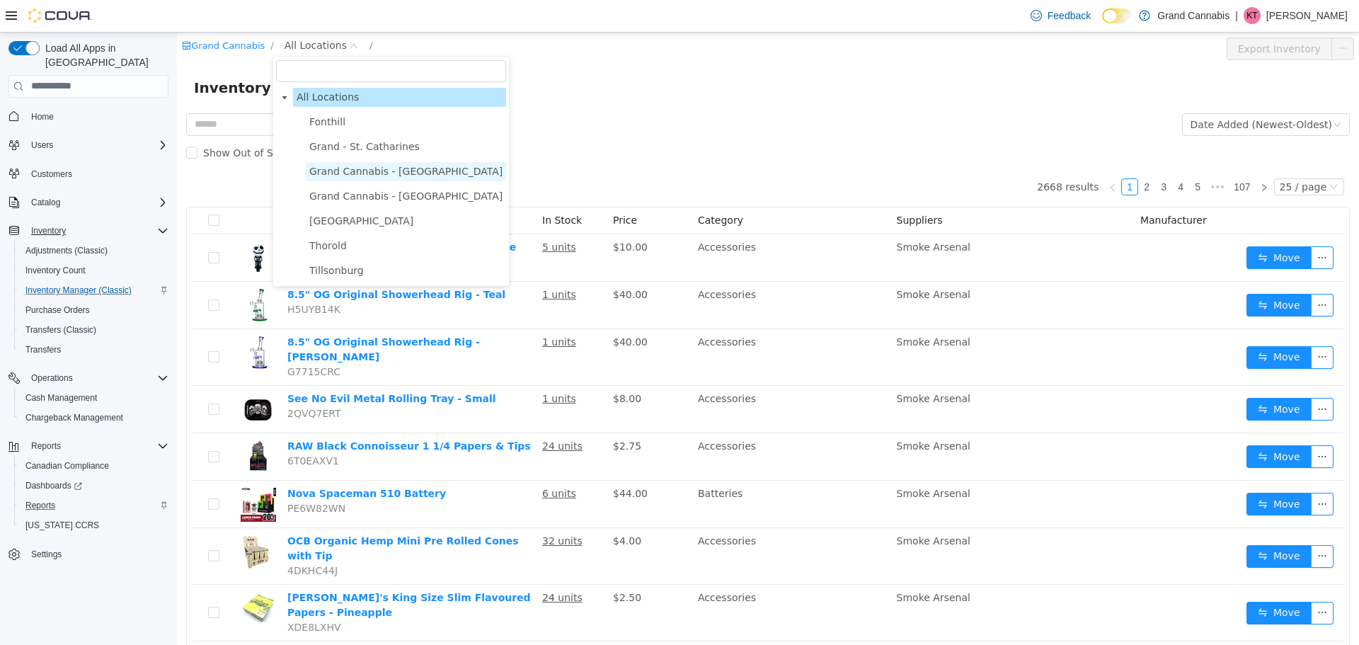
click at [323, 176] on span "Grand Cannabis - [GEOGRAPHIC_DATA]" at bounding box center [405, 170] width 193 height 11
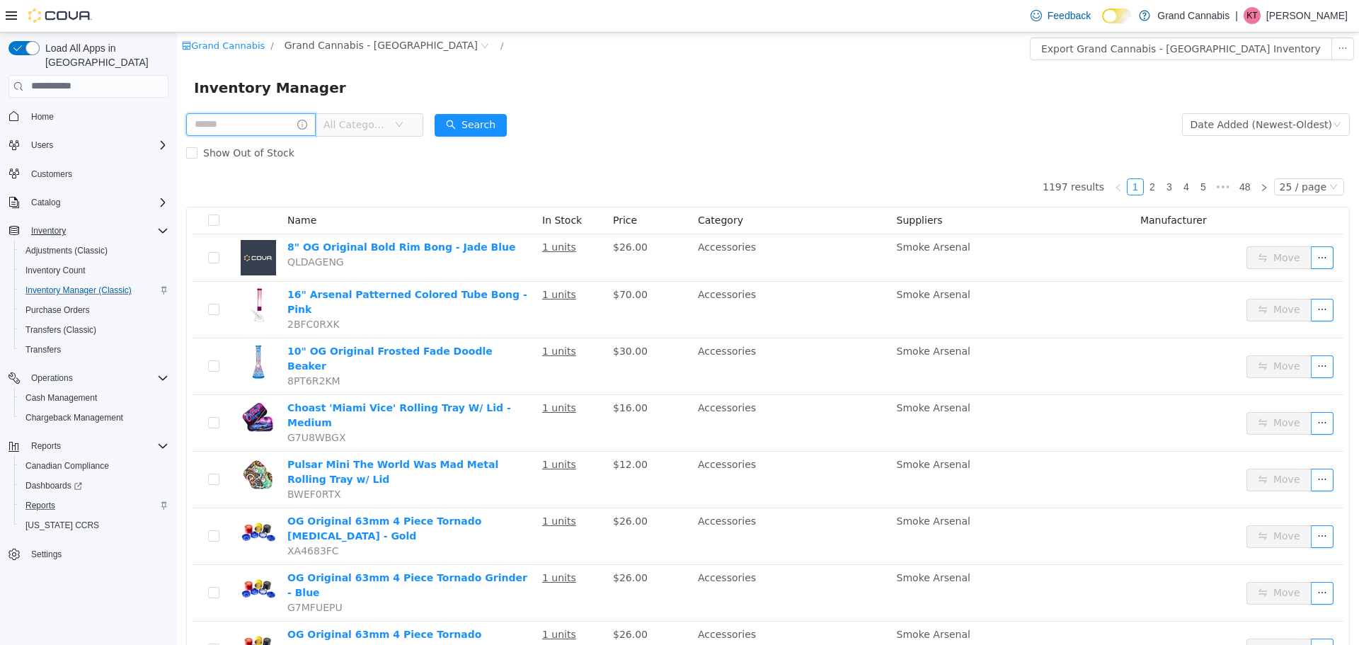
click at [255, 128] on input "text" at bounding box center [251, 124] width 130 height 23
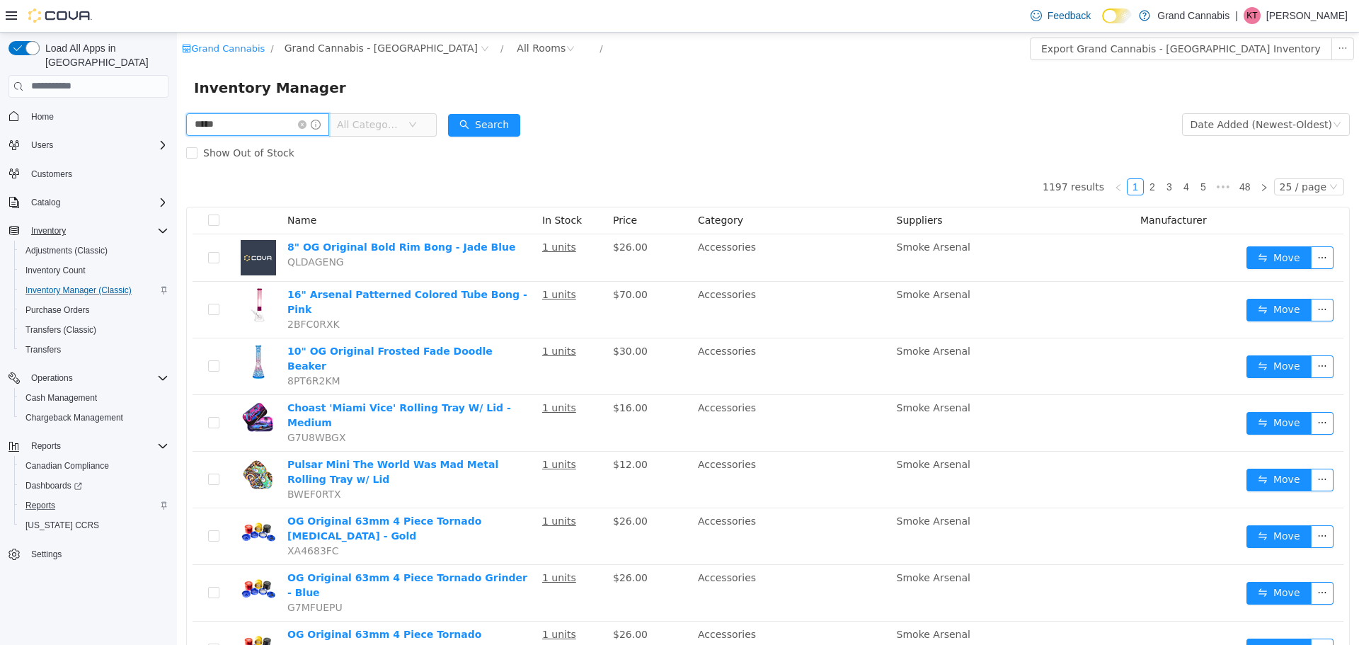
type input "*****"
